Goal: Task Accomplishment & Management: Complete application form

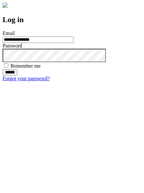
type input "**********"
click at [17, 76] on input "******" at bounding box center [10, 72] width 15 height 6
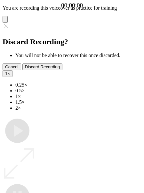
type input "**********"
